Goal: Use online tool/utility: Utilize a website feature to perform a specific function

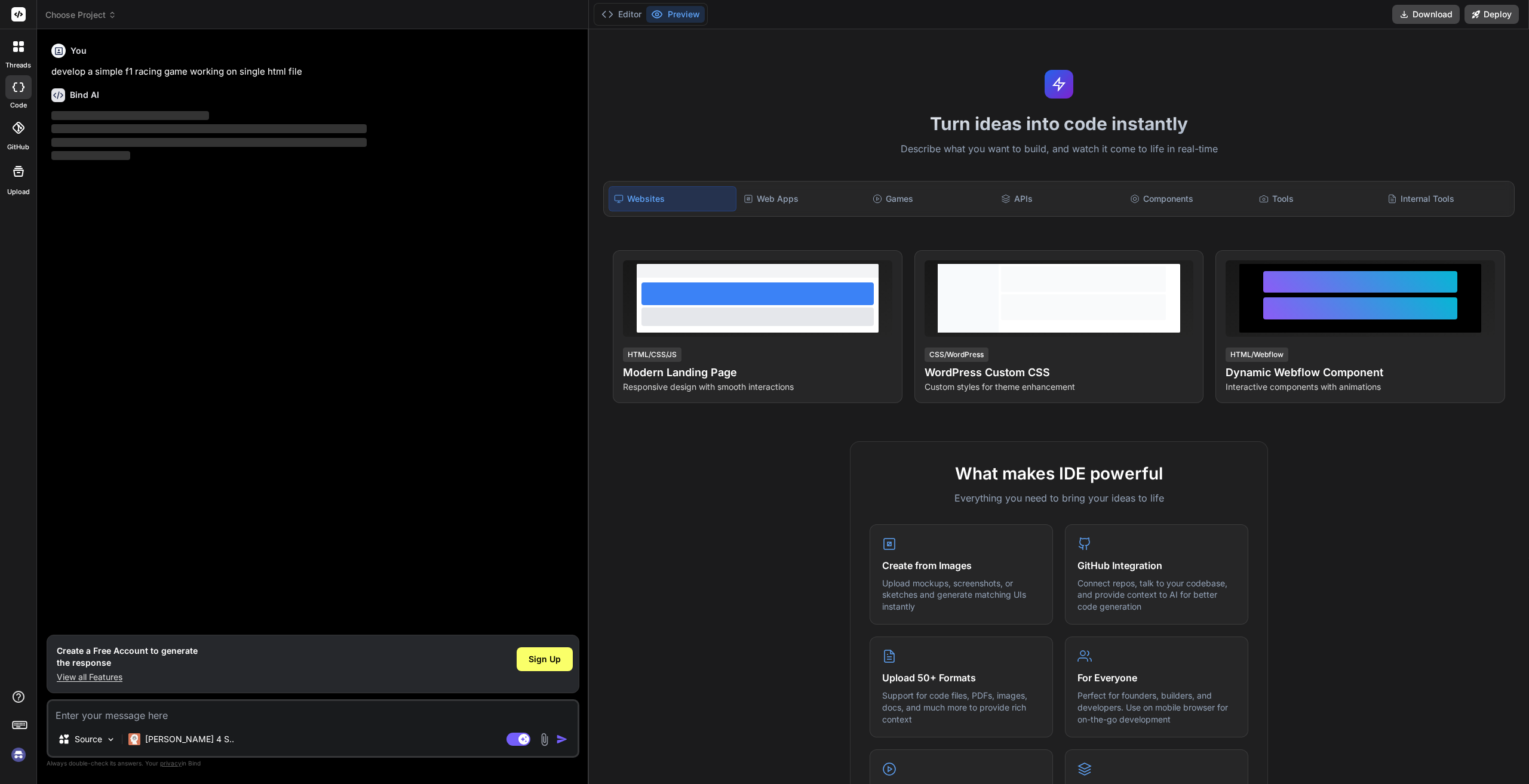
drag, startPoint x: 341, startPoint y: 86, endPoint x: 101, endPoint y: 79, distance: 240.1
click at [101, 79] on div "Bind AI ‌ ‌ ‌ ‌" at bounding box center [313, 121] width 525 height 84
drag, startPoint x: 307, startPoint y: 69, endPoint x: 48, endPoint y: 74, distance: 259.0
click at [48, 74] on div "You develop a simple f1 racing game working on single html file Bind AI ‌ ‌ ‌ ‌…" at bounding box center [313, 411] width 533 height 744
copy p "develop a simple f1 racing game working on single html file"
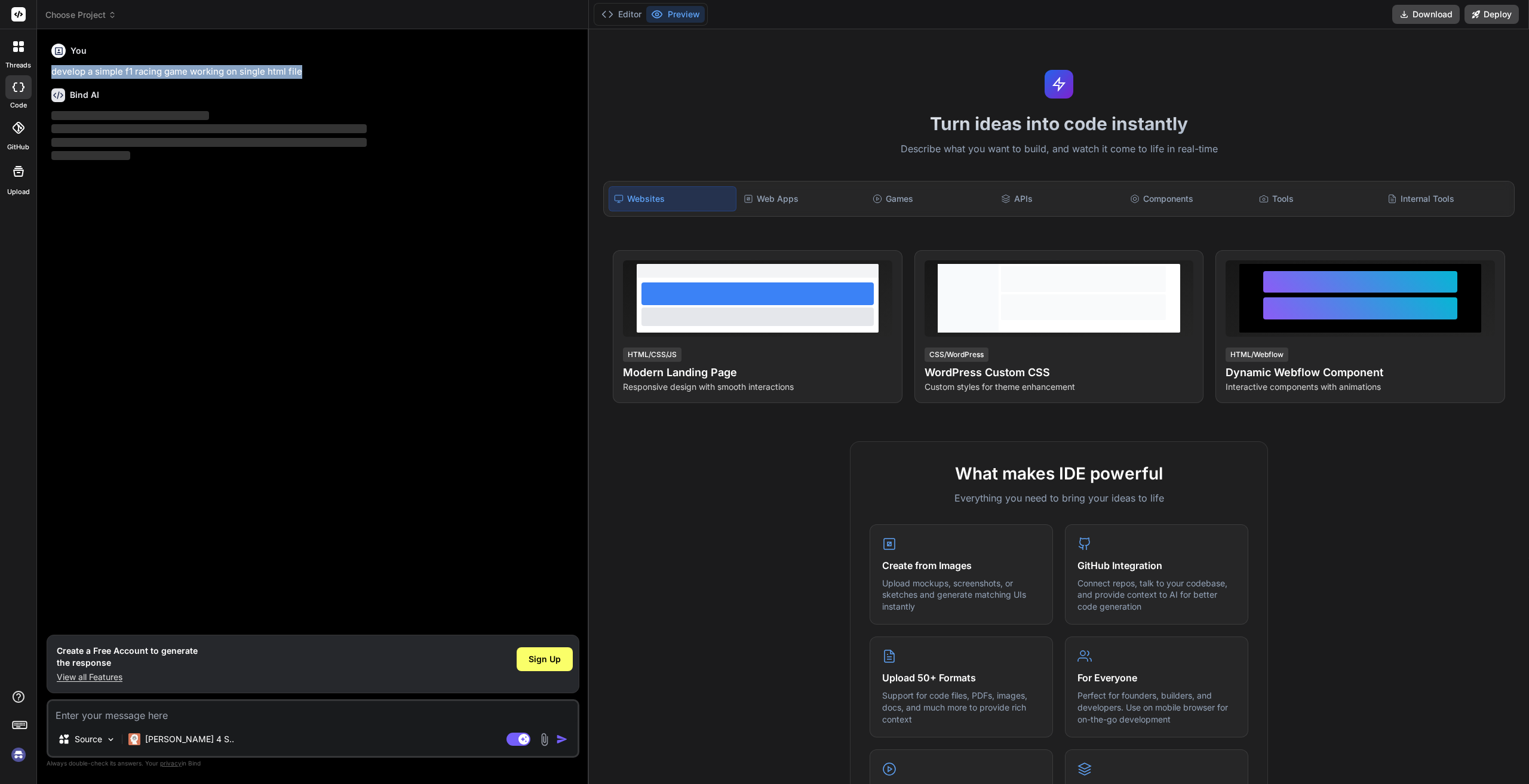
click at [100, 718] on textarea at bounding box center [313, 711] width 529 height 22
click at [533, 655] on span "Sign Up" at bounding box center [545, 659] width 32 height 12
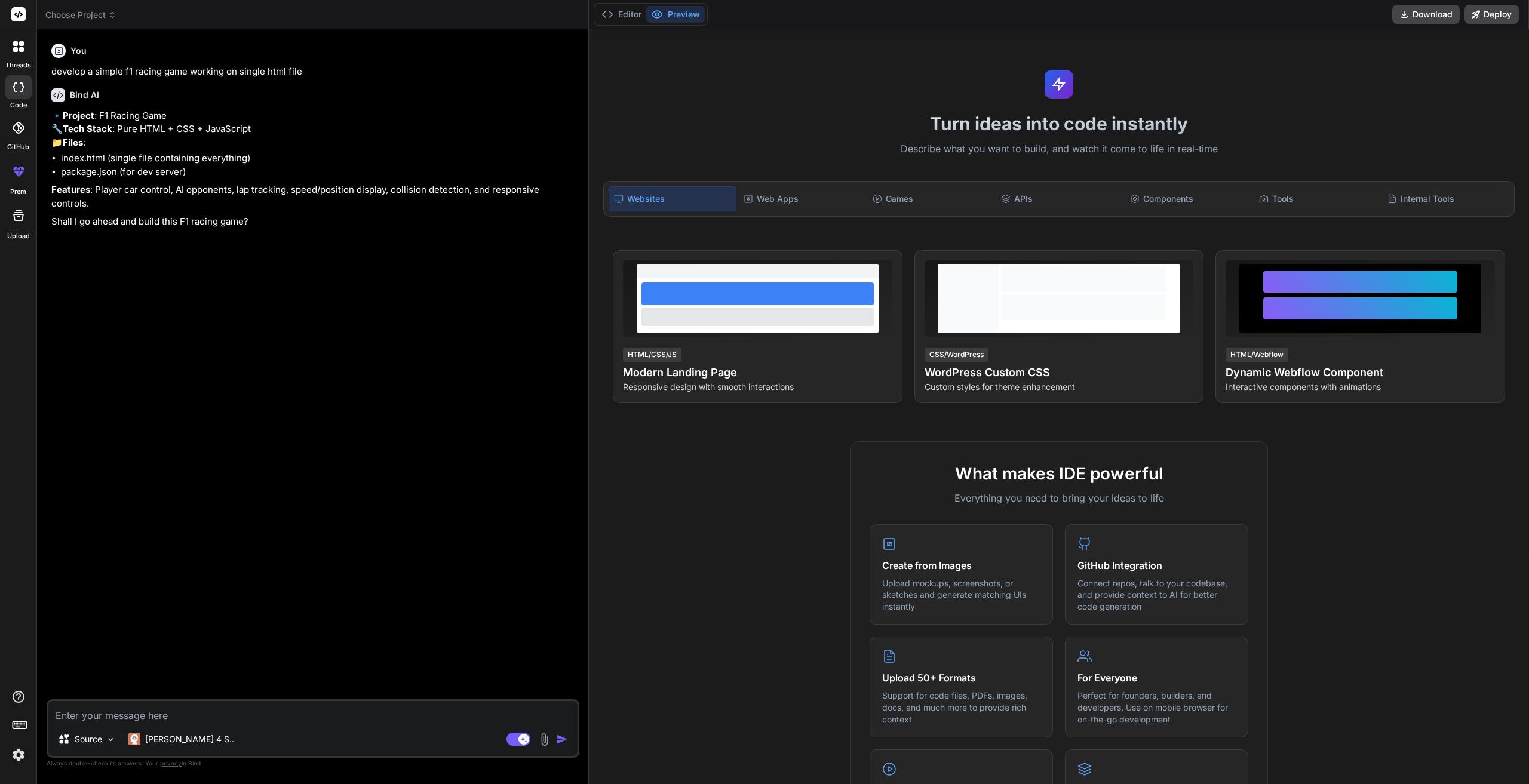
type textarea "x"
drag, startPoint x: 171, startPoint y: 287, endPoint x: 154, endPoint y: 237, distance: 52.8
click at [171, 287] on div "You develop a simple f1 racing game working on single html file Bind AI 🔹 Proje…" at bounding box center [314, 369] width 530 height 660
click at [120, 150] on p "🔹 Project : F1 Racing Game 🔧 Tech Stack : Pure HTML + CSS + JavaScript 📁 Files :" at bounding box center [313, 129] width 525 height 40
click at [124, 143] on p "🔹 Project : F1 Racing Game 🔧 Tech Stack : Pure HTML + CSS + JavaScript 📁 Files :" at bounding box center [313, 129] width 525 height 40
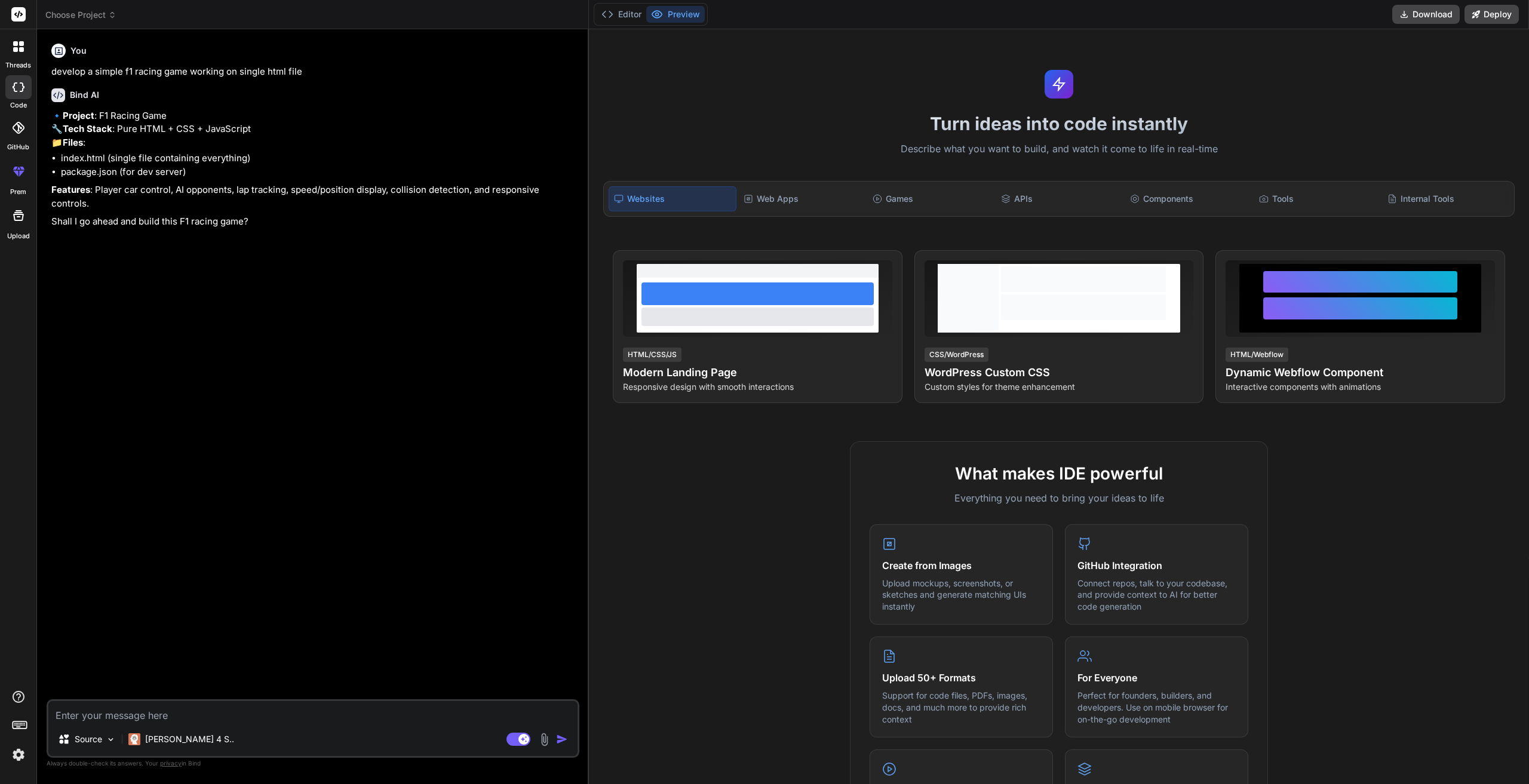
click at [121, 120] on p "🔹 Project : F1 Racing Game 🔧 Tech Stack : Pure HTML + CSS + JavaScript 📁 Files :" at bounding box center [313, 129] width 525 height 40
drag, startPoint x: 304, startPoint y: 462, endPoint x: 174, endPoint y: 634, distance: 215.6
click at [302, 464] on div "You develop a simple f1 racing game working on single html file Bind AI 🔹 Proje…" at bounding box center [314, 369] width 530 height 660
click at [122, 707] on textarea at bounding box center [313, 711] width 529 height 22
type textarea "y"
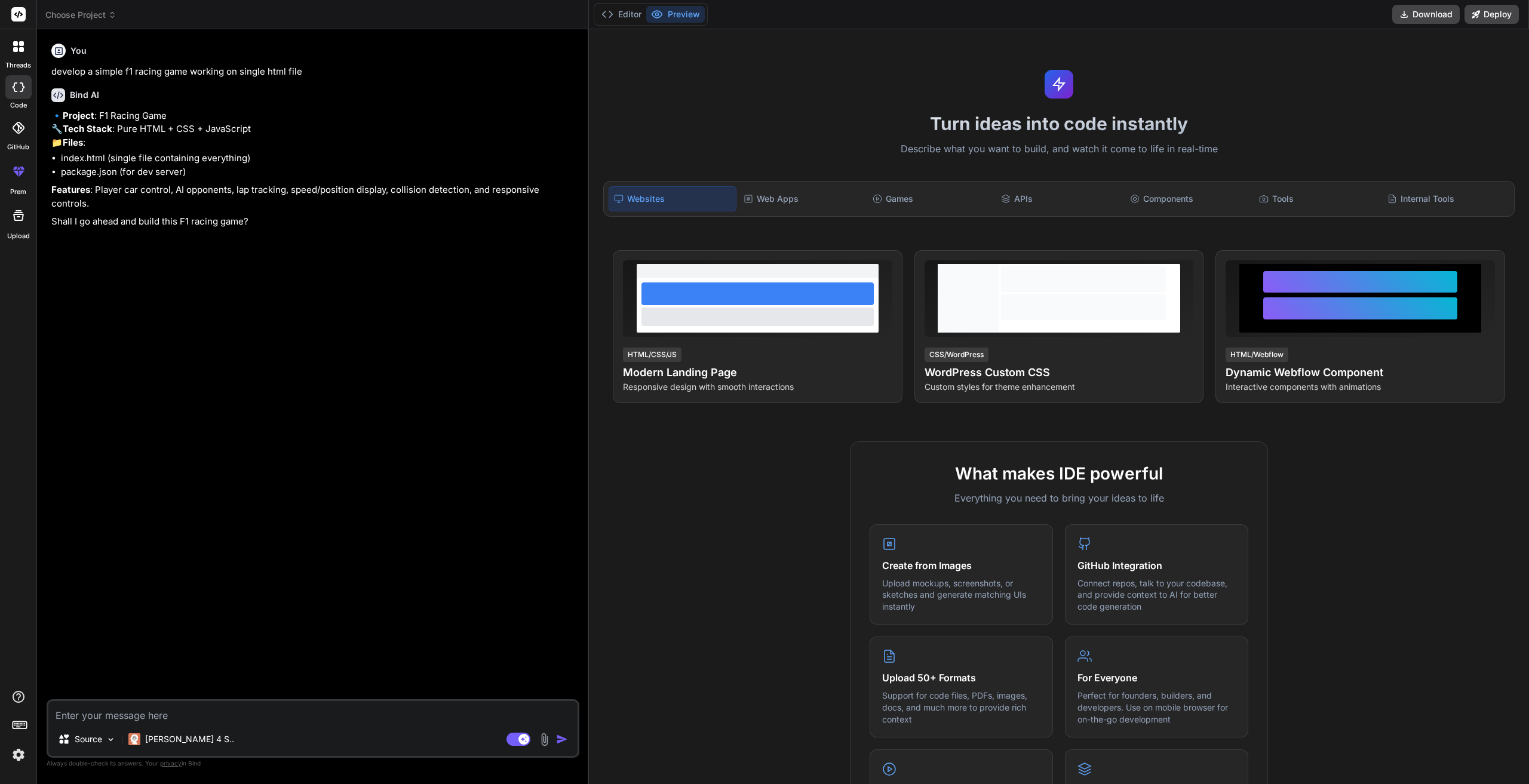
type textarea "x"
type textarea "ye"
type textarea "x"
type textarea "yes"
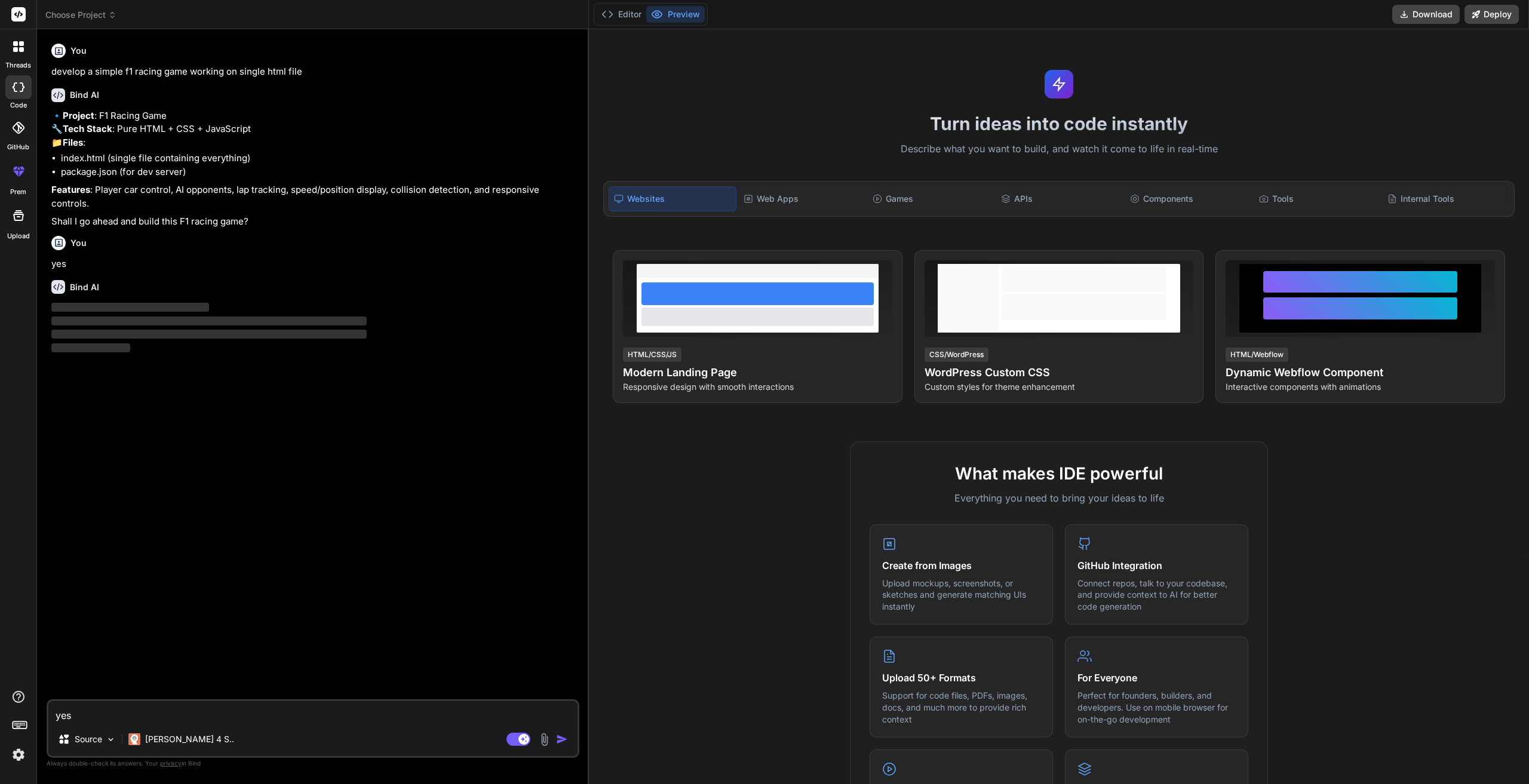
type textarea "x"
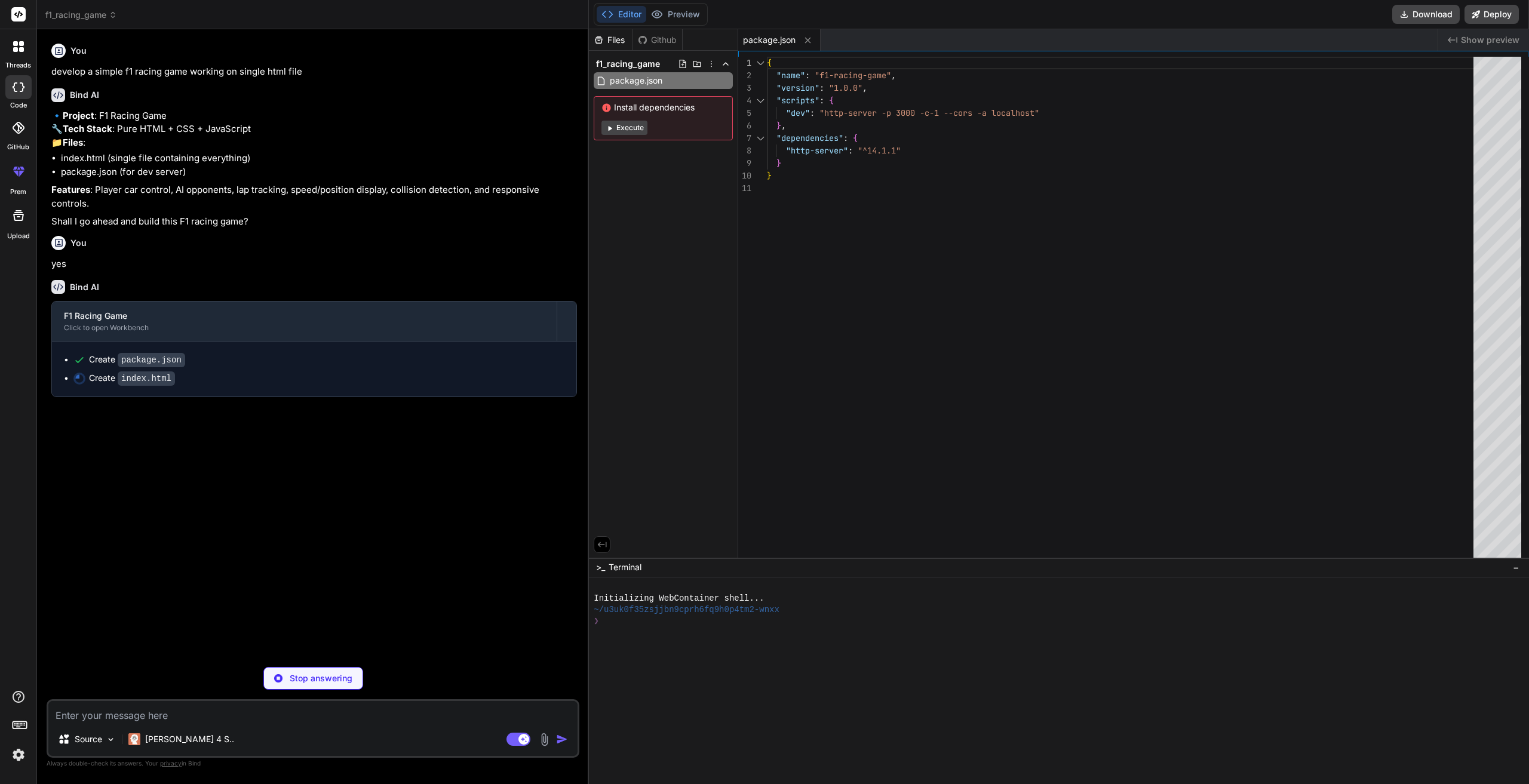
click at [627, 129] on button "Execute" at bounding box center [624, 128] width 46 height 15
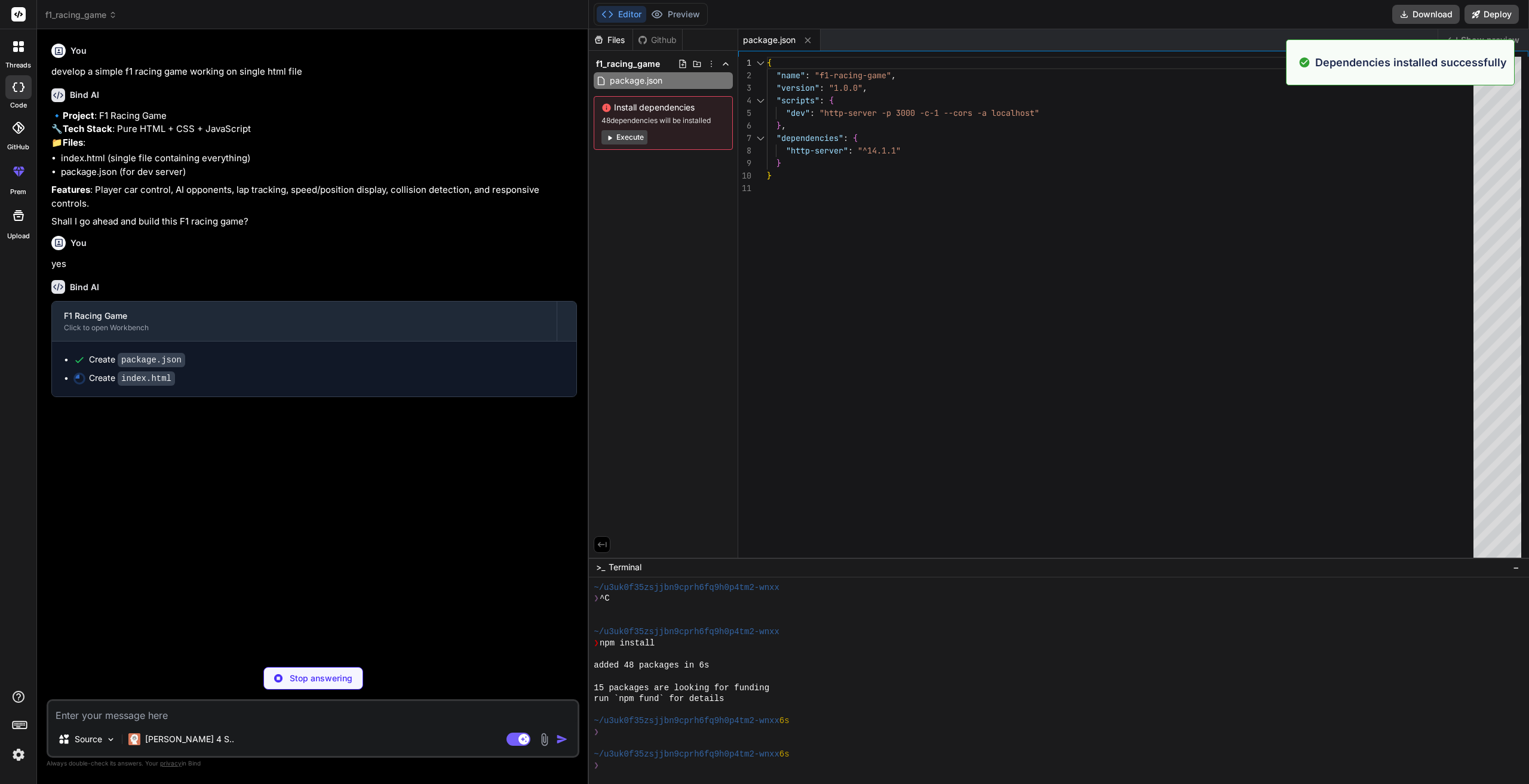
scroll to position [22, 0]
click at [636, 136] on button "Execute" at bounding box center [624, 138] width 46 height 15
click at [623, 136] on button "Execute" at bounding box center [624, 138] width 46 height 15
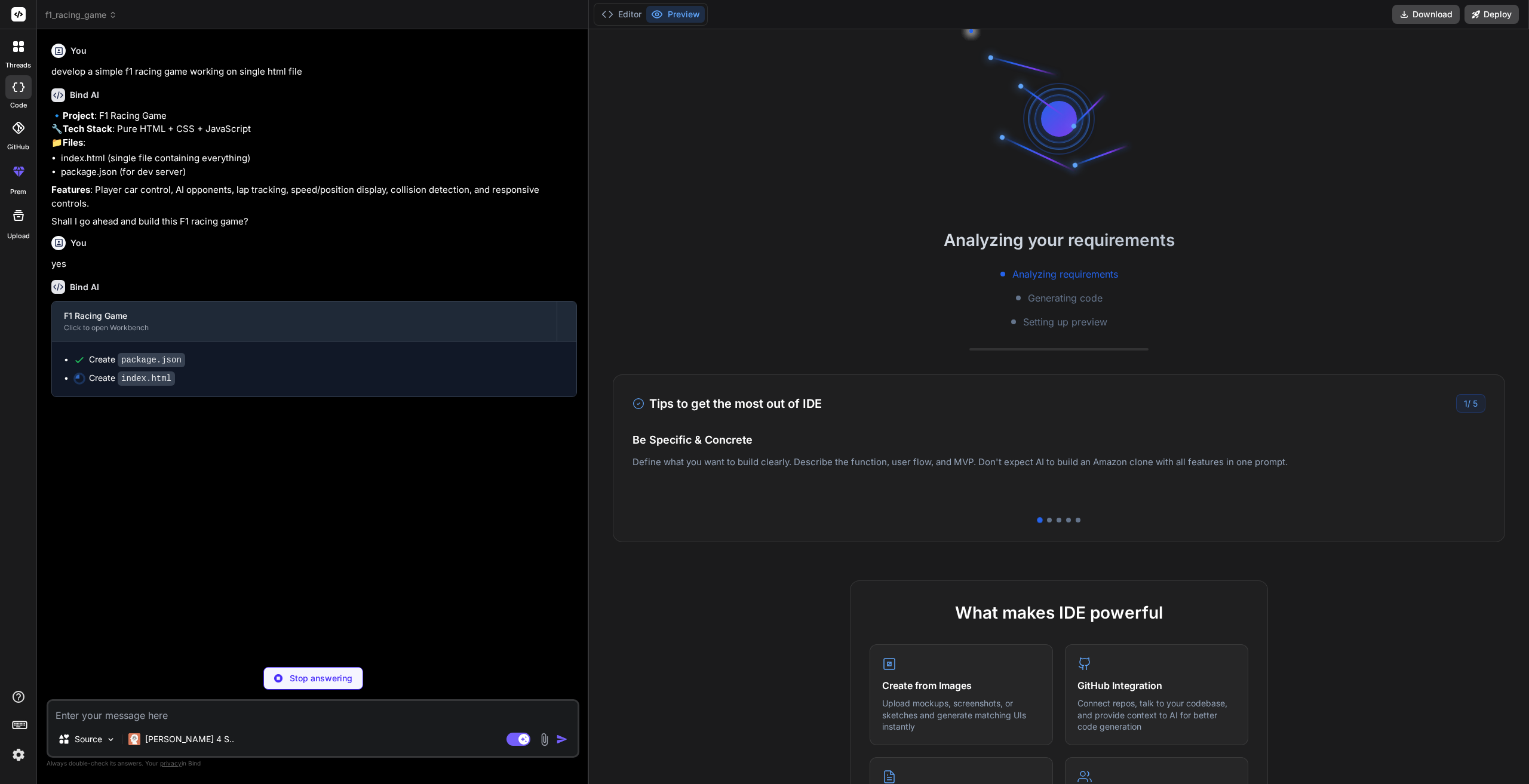
scroll to position [323, 0]
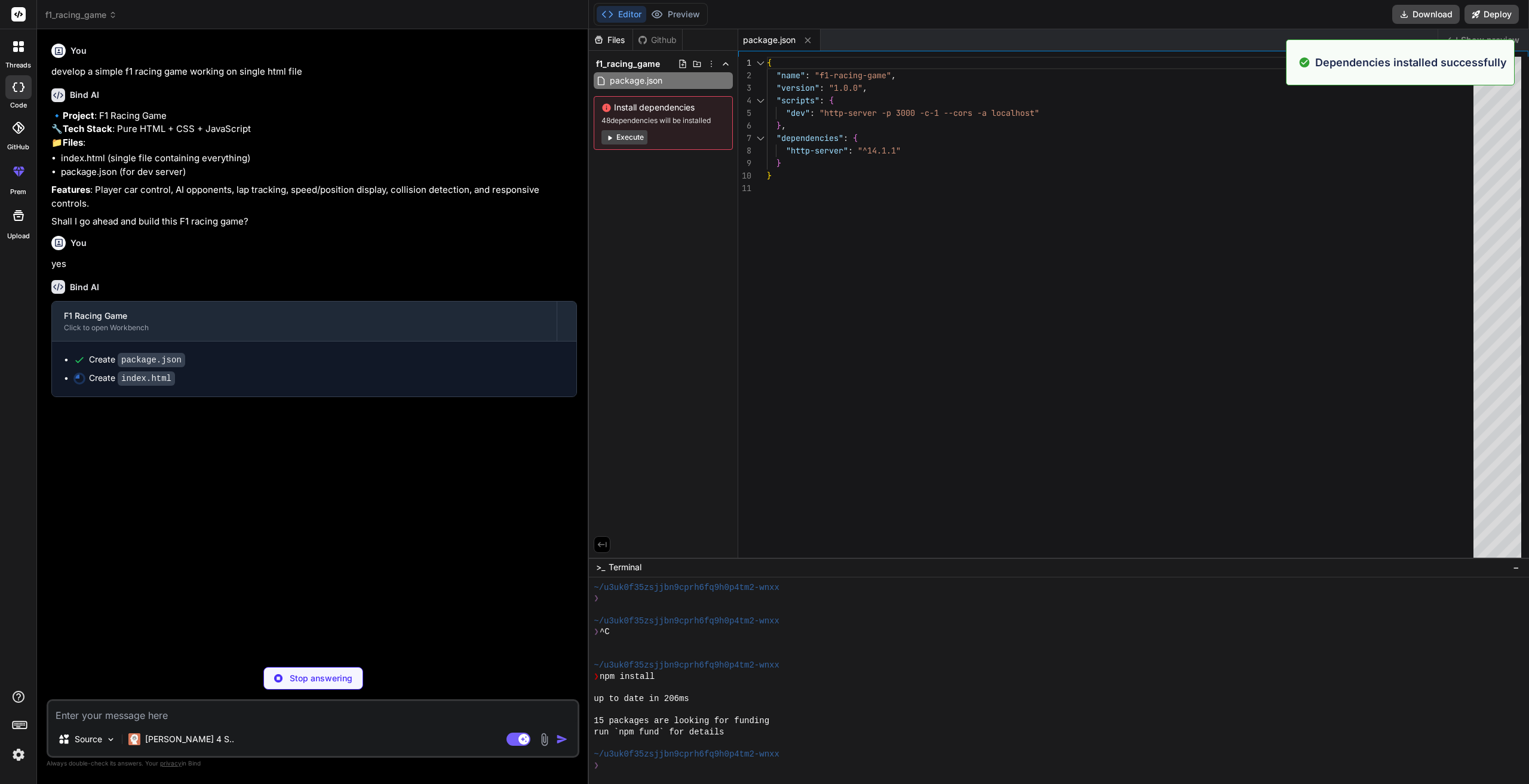
type textarea "x"
type textarea "} // Start the game when page loads window.addEventListener('load', () => { new…"
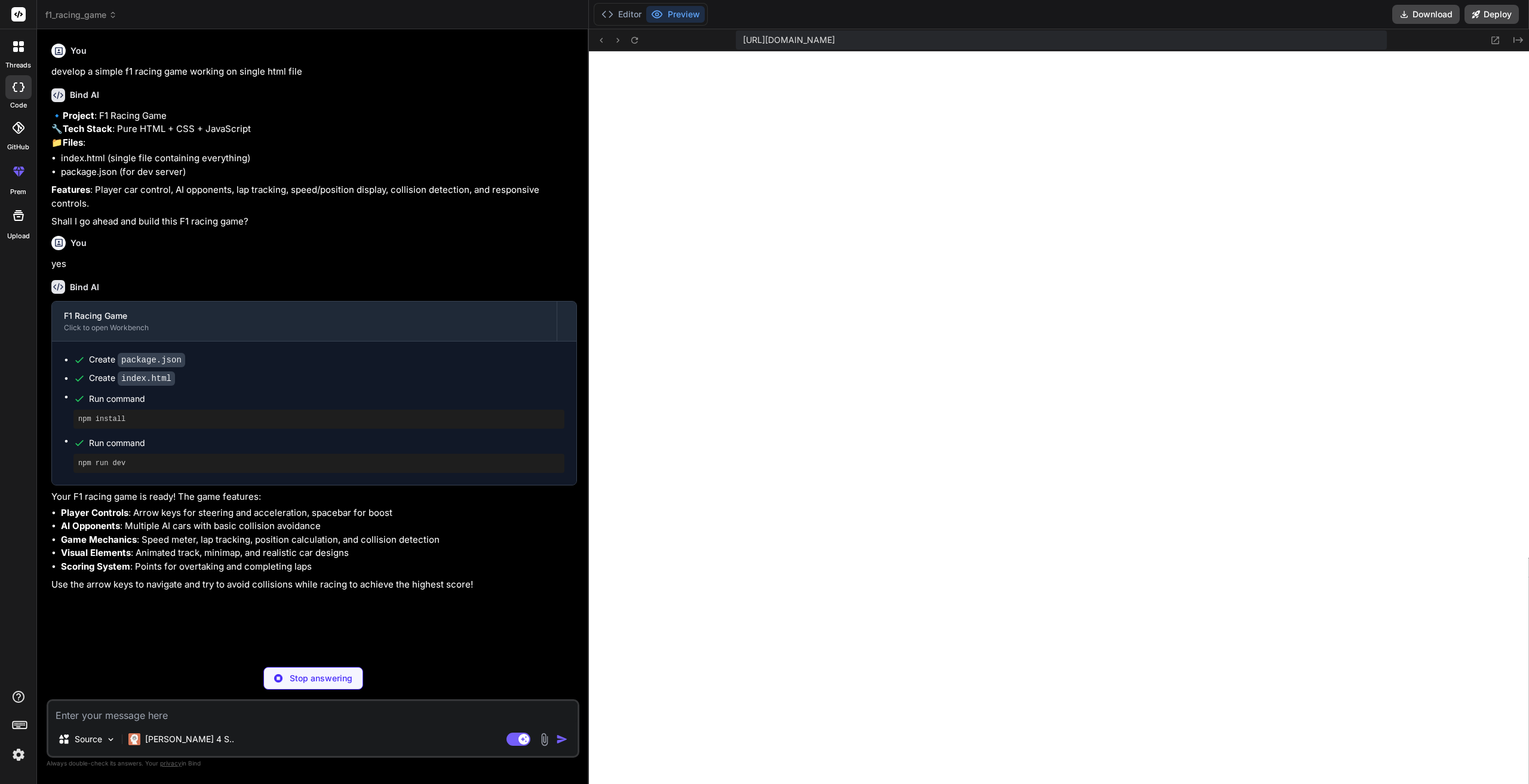
scroll to position [892, 0]
click at [1431, 11] on button "Download" at bounding box center [1425, 15] width 67 height 19
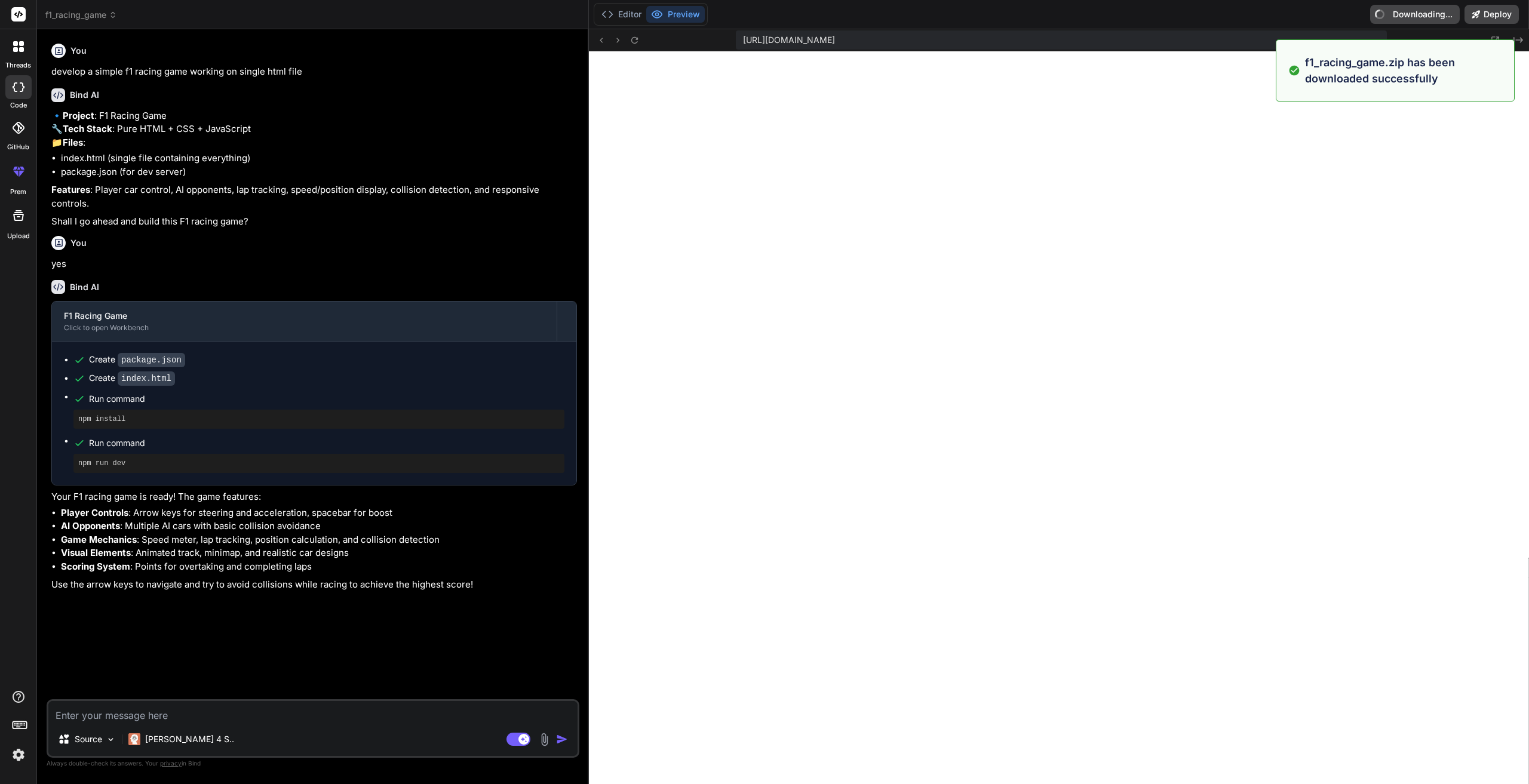
type textarea "x"
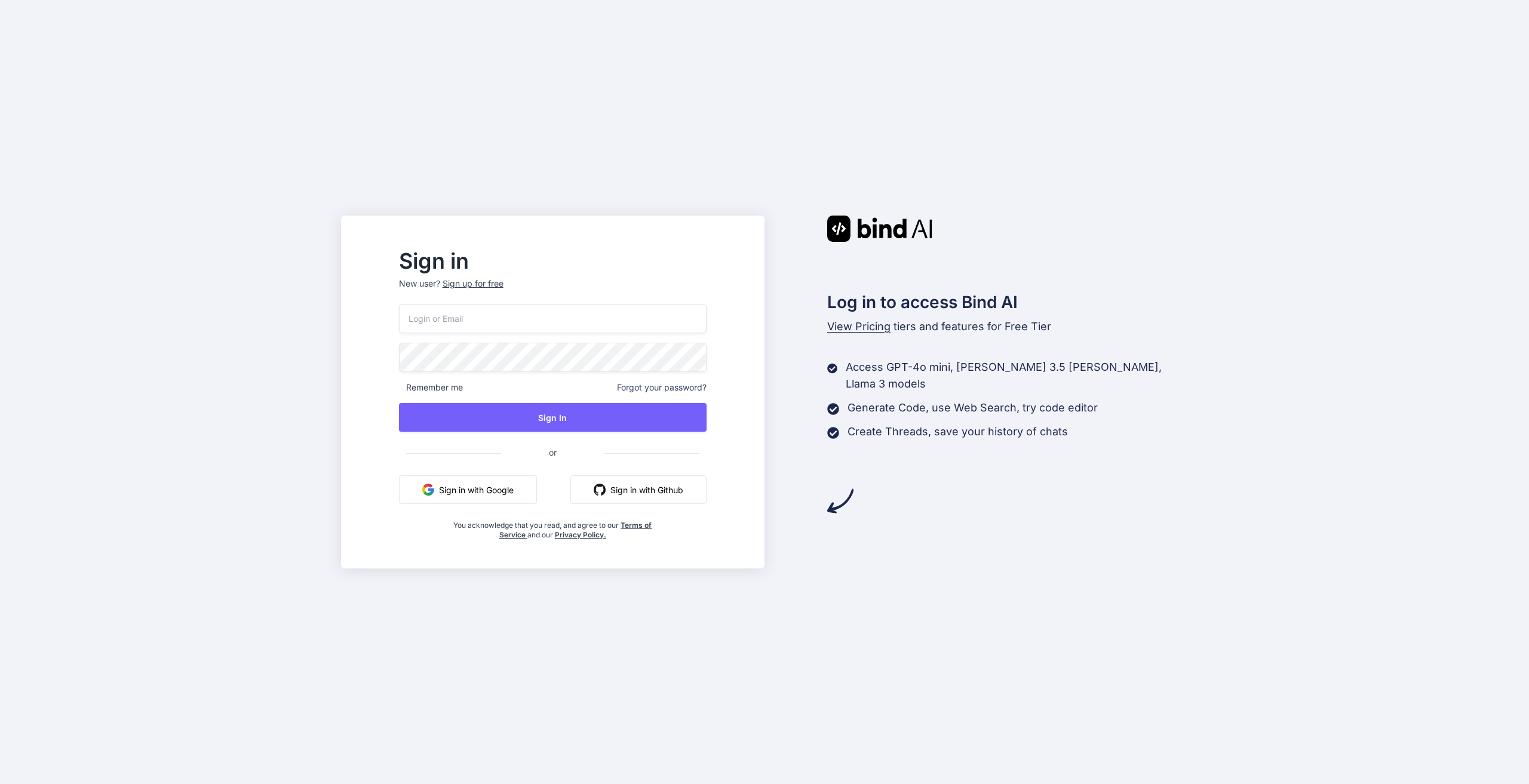
click at [485, 490] on button "Sign in with Google" at bounding box center [468, 489] width 138 height 28
